Goal: Complete application form

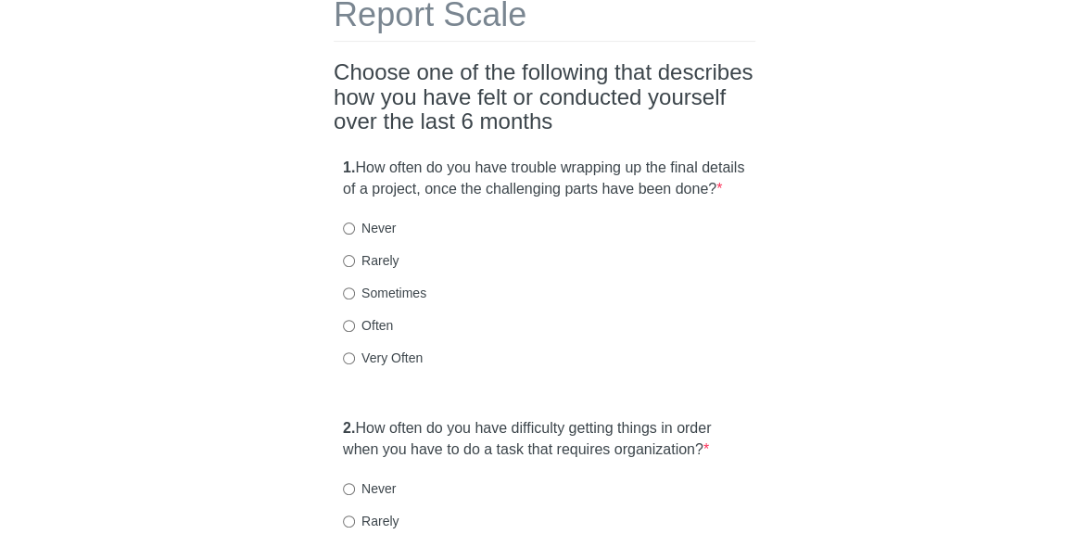
scroll to position [185, 0]
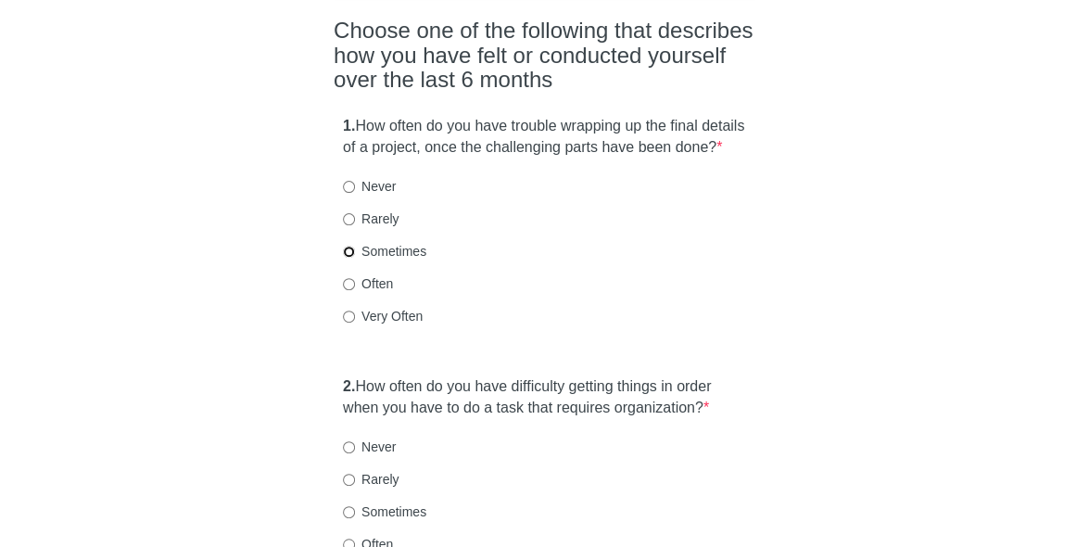
click at [350, 258] on input "Sometimes" at bounding box center [349, 252] width 12 height 12
radio input "true"
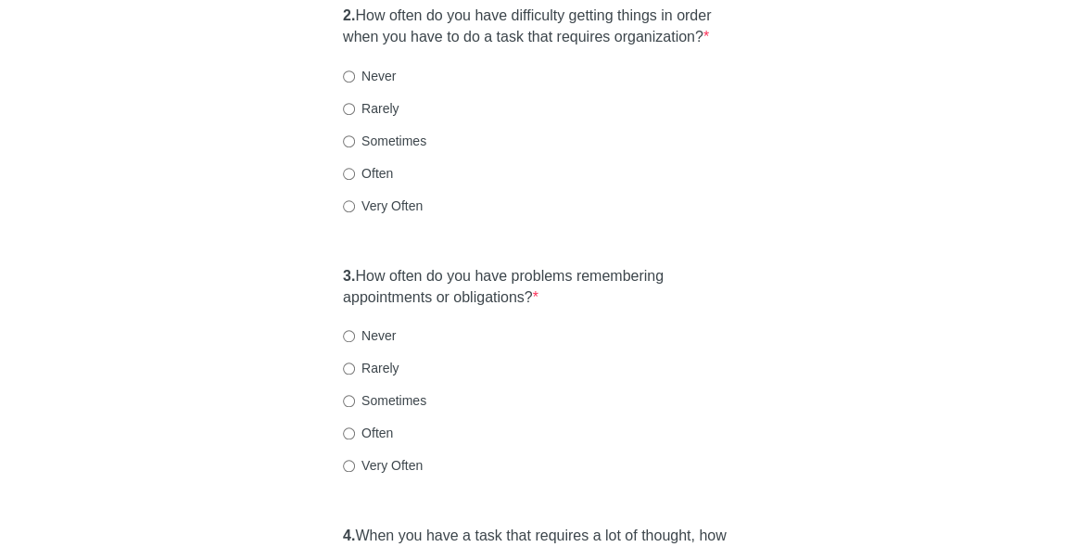
scroll to position [464, 0]
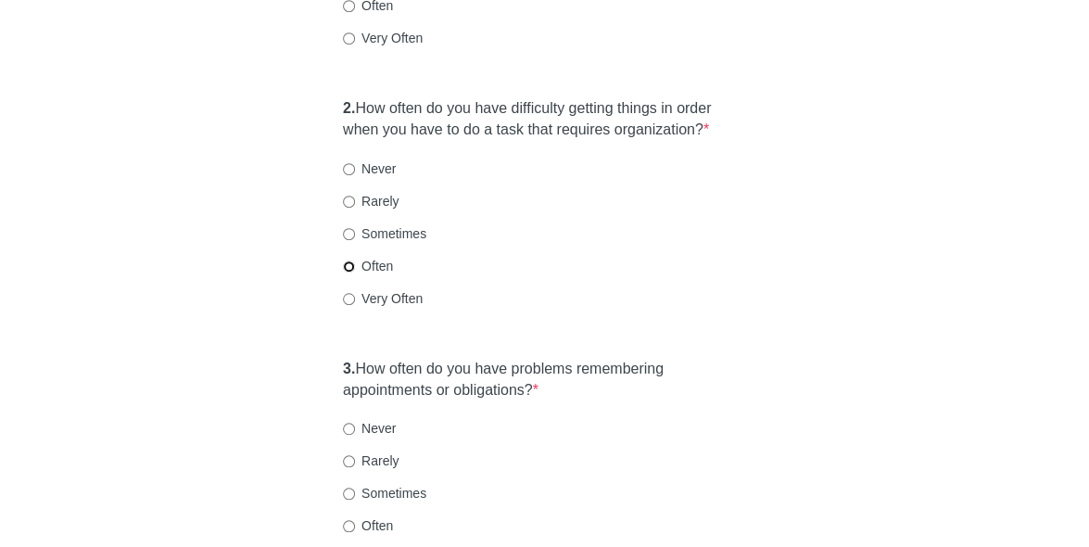
drag, startPoint x: 343, startPoint y: 290, endPoint x: 373, endPoint y: 277, distance: 32.4
click at [346, 273] on input "Often" at bounding box center [349, 267] width 12 height 12
radio input "true"
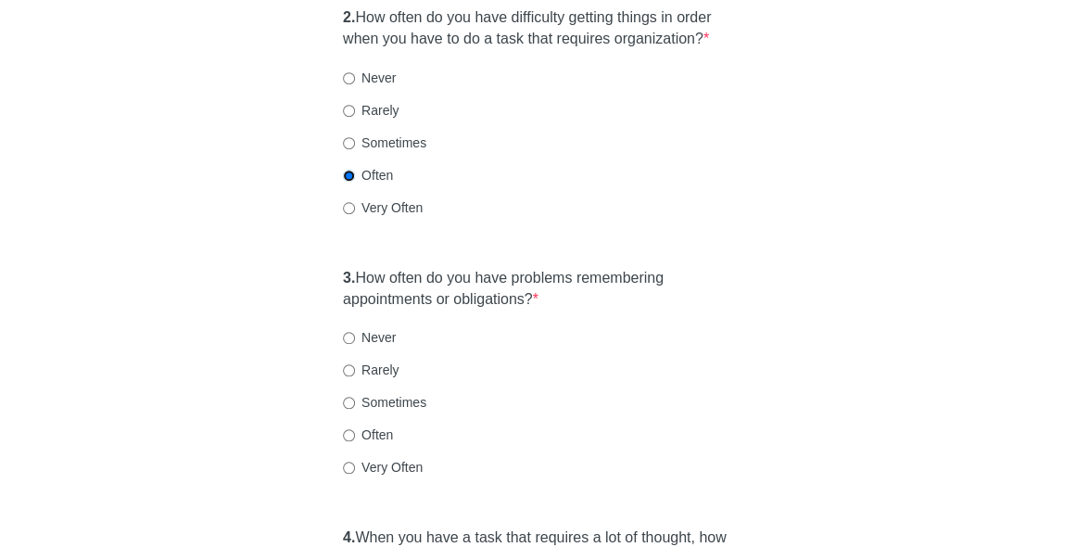
scroll to position [742, 0]
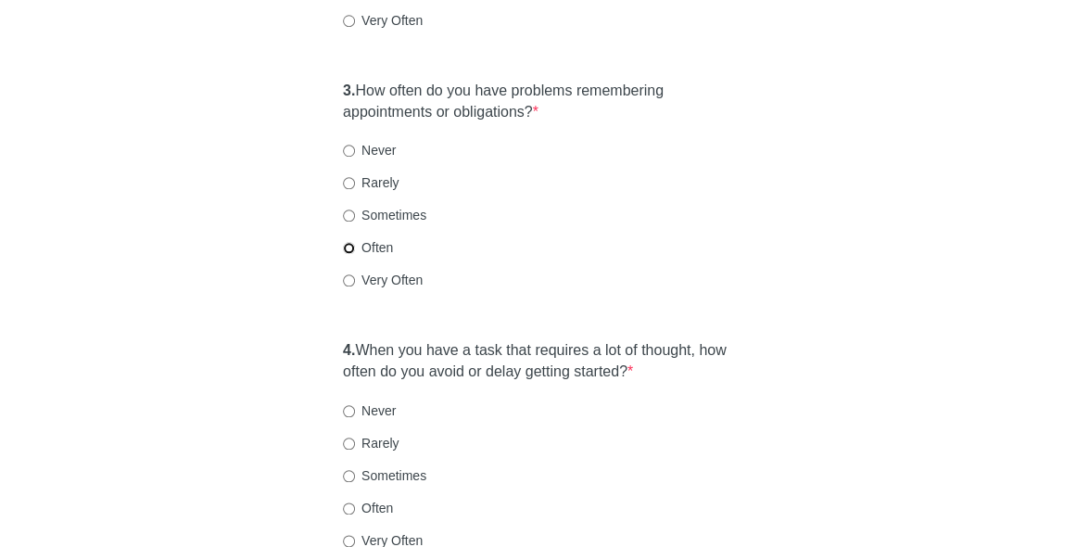
click at [349, 254] on input "Often" at bounding box center [349, 248] width 12 height 12
radio input "true"
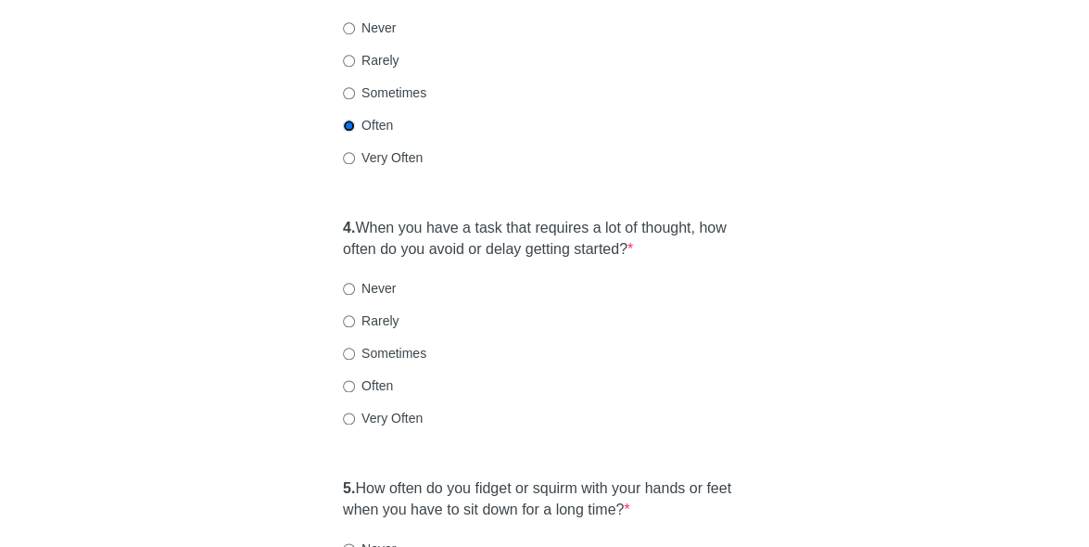
scroll to position [1020, 0]
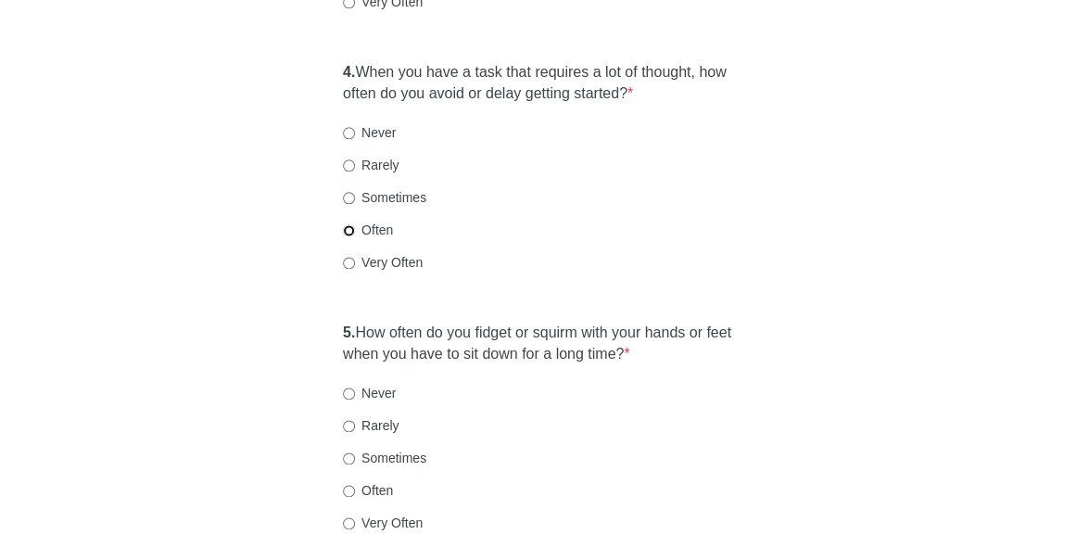
click at [348, 236] on input "Often" at bounding box center [349, 230] width 12 height 12
radio input "true"
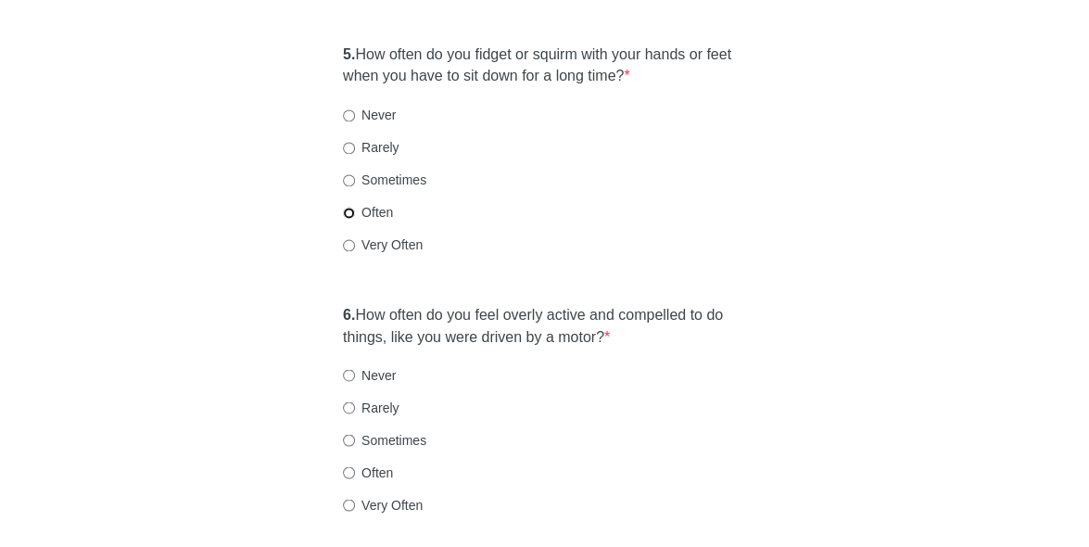
click at [352, 219] on input "Often" at bounding box center [349, 213] width 12 height 12
radio input "true"
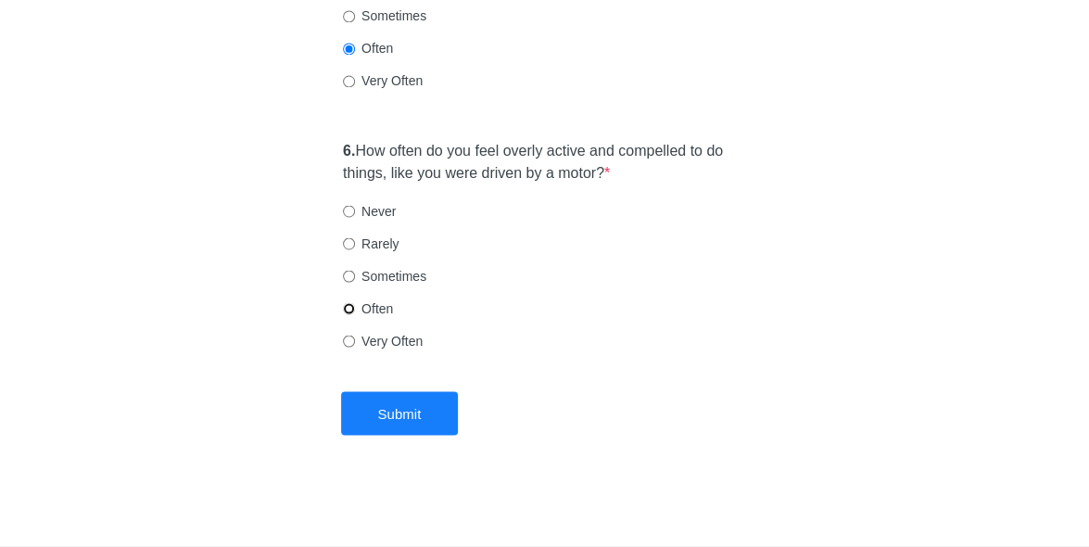
click at [351, 308] on input "Often" at bounding box center [349, 308] width 12 height 12
radio input "true"
drag, startPoint x: 393, startPoint y: 422, endPoint x: 484, endPoint y: 344, distance: 119.7
click at [393, 422] on button "Submit" at bounding box center [400, 413] width 118 height 44
